Goal: Register for event/course

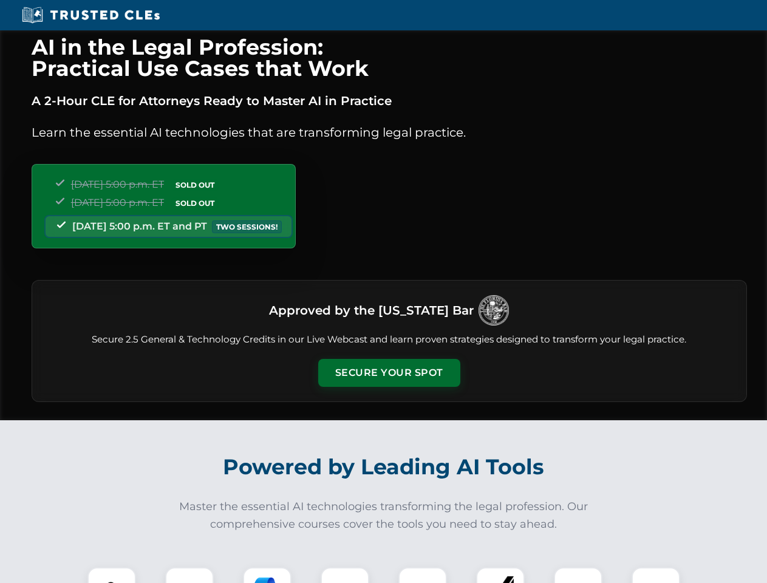
click at [388, 373] on button "Secure Your Spot" at bounding box center [389, 373] width 142 height 28
click at [112, 575] on img at bounding box center [111, 591] width 35 height 35
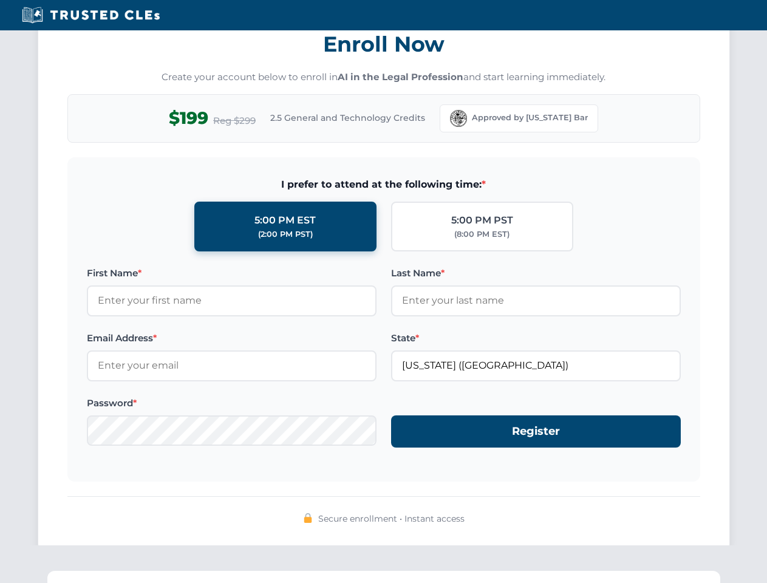
scroll to position [1191, 0]
